Goal: Task Accomplishment & Management: Use online tool/utility

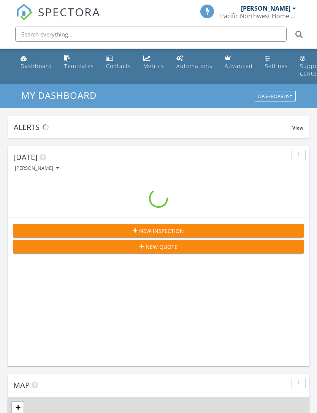
scroll to position [1299, 317]
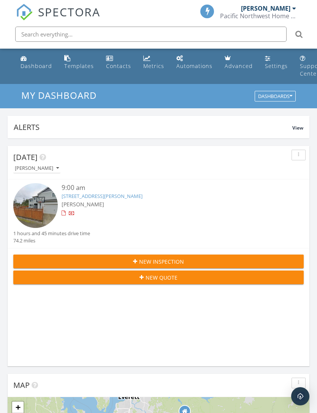
click at [75, 204] on span "[PERSON_NAME]" at bounding box center [83, 204] width 43 height 7
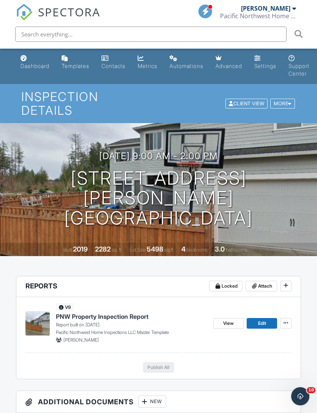
click at [290, 318] on button at bounding box center [285, 323] width 11 height 11
click at [279, 303] on div "View Edit Quick Publish Copy Delete Report" at bounding box center [252, 323] width 78 height 40
click at [286, 283] on icon at bounding box center [285, 285] width 5 height 5
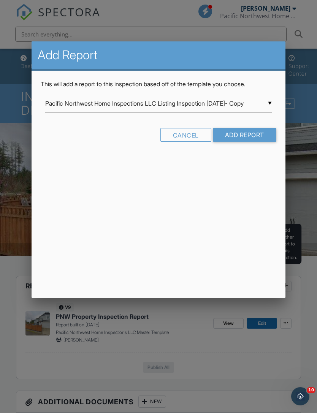
click at [265, 95] on input "Pacific Northwest Home Inspections LLC Listing Inspection [DATE]- Copy" at bounding box center [158, 103] width 226 height 19
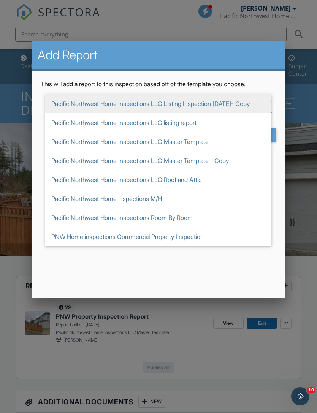
click at [236, 164] on span "Pacific Northwest Home Inspections LLC Master Template - Copy" at bounding box center [158, 160] width 226 height 19
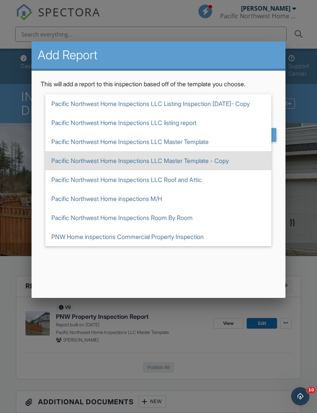
type input "Pacific Northwest Home Inspections LLC Master Template - Copy"
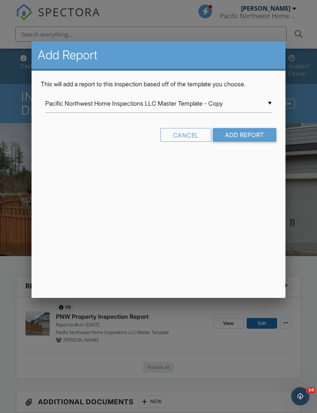
click at [250, 133] on input "Add Report" at bounding box center [244, 135] width 63 height 14
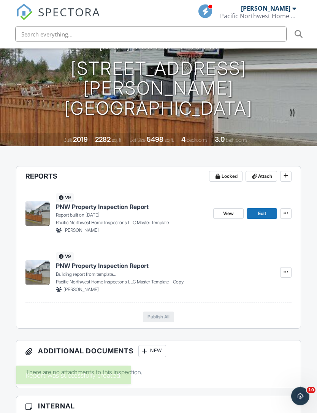
scroll to position [110, 0]
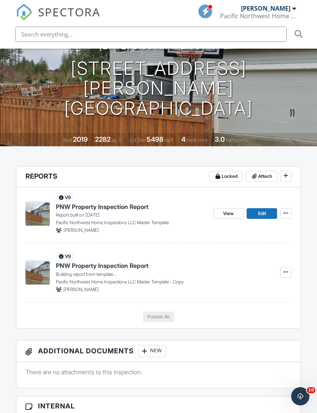
click at [286, 210] on icon at bounding box center [285, 212] width 5 height 5
click at [250, 258] on span "Delete Report" at bounding box center [240, 256] width 33 height 8
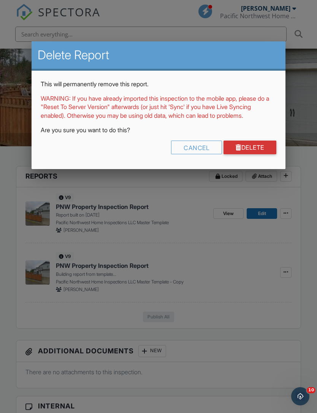
click at [254, 153] on link "Delete" at bounding box center [249, 148] width 53 height 14
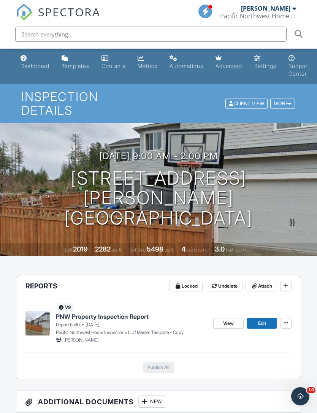
click at [267, 318] on link "Edit" at bounding box center [261, 323] width 30 height 11
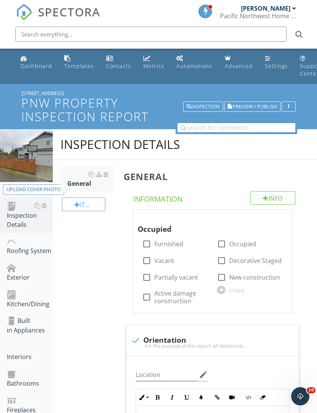
click at [26, 211] on div "Inspection Details" at bounding box center [30, 215] width 46 height 28
